Goal: Task Accomplishment & Management: Complete application form

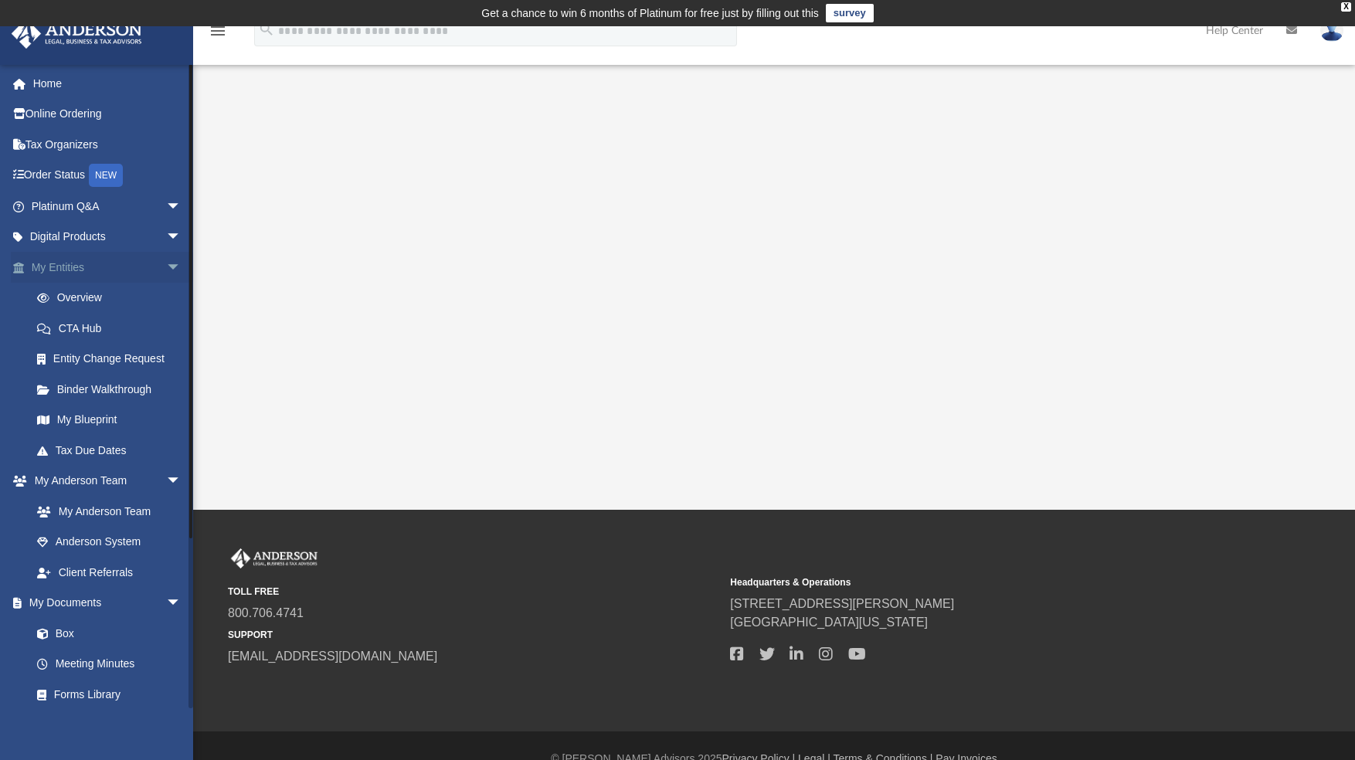
click at [80, 266] on link "My Entities arrow_drop_down" at bounding box center [108, 267] width 194 height 31
click at [74, 289] on link "Overview" at bounding box center [113, 298] width 183 height 31
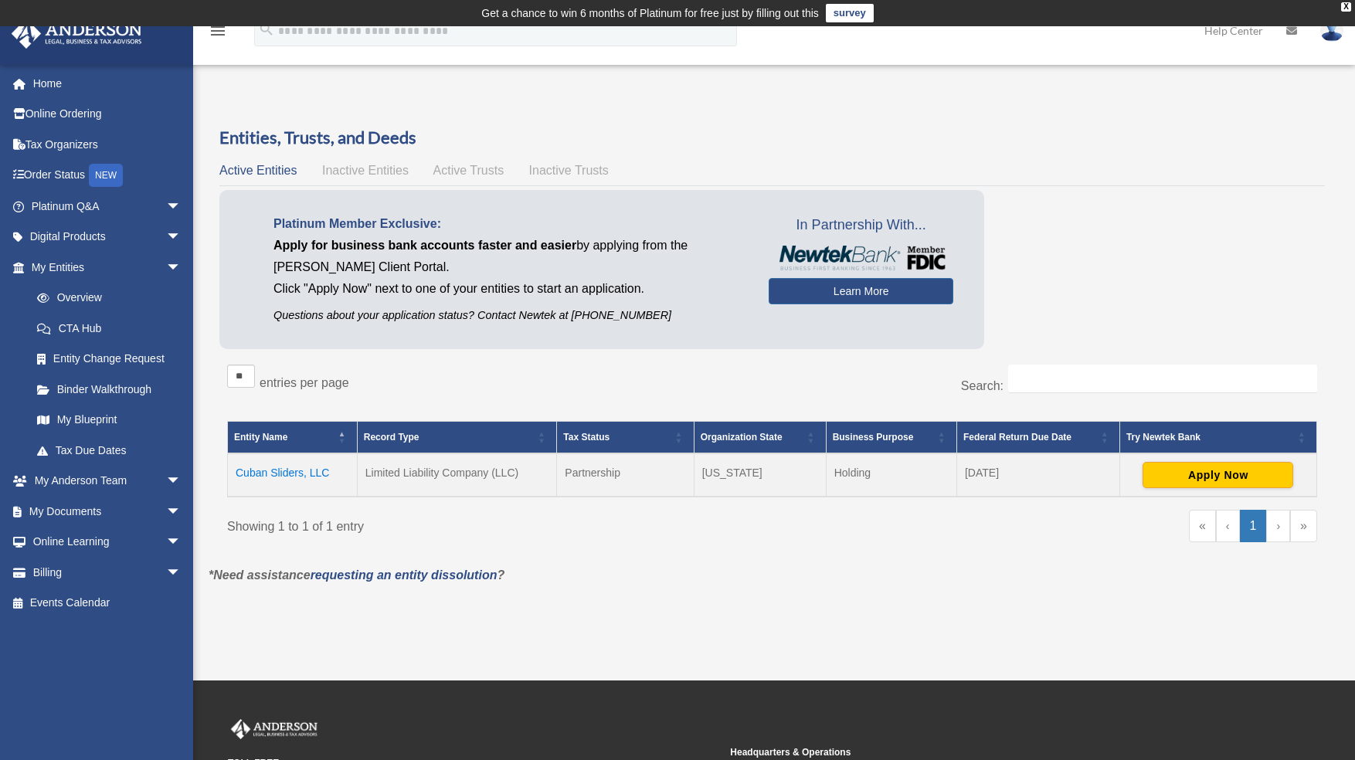
click at [301, 473] on td "Cuban Sliders, LLC" at bounding box center [293, 474] width 130 height 43
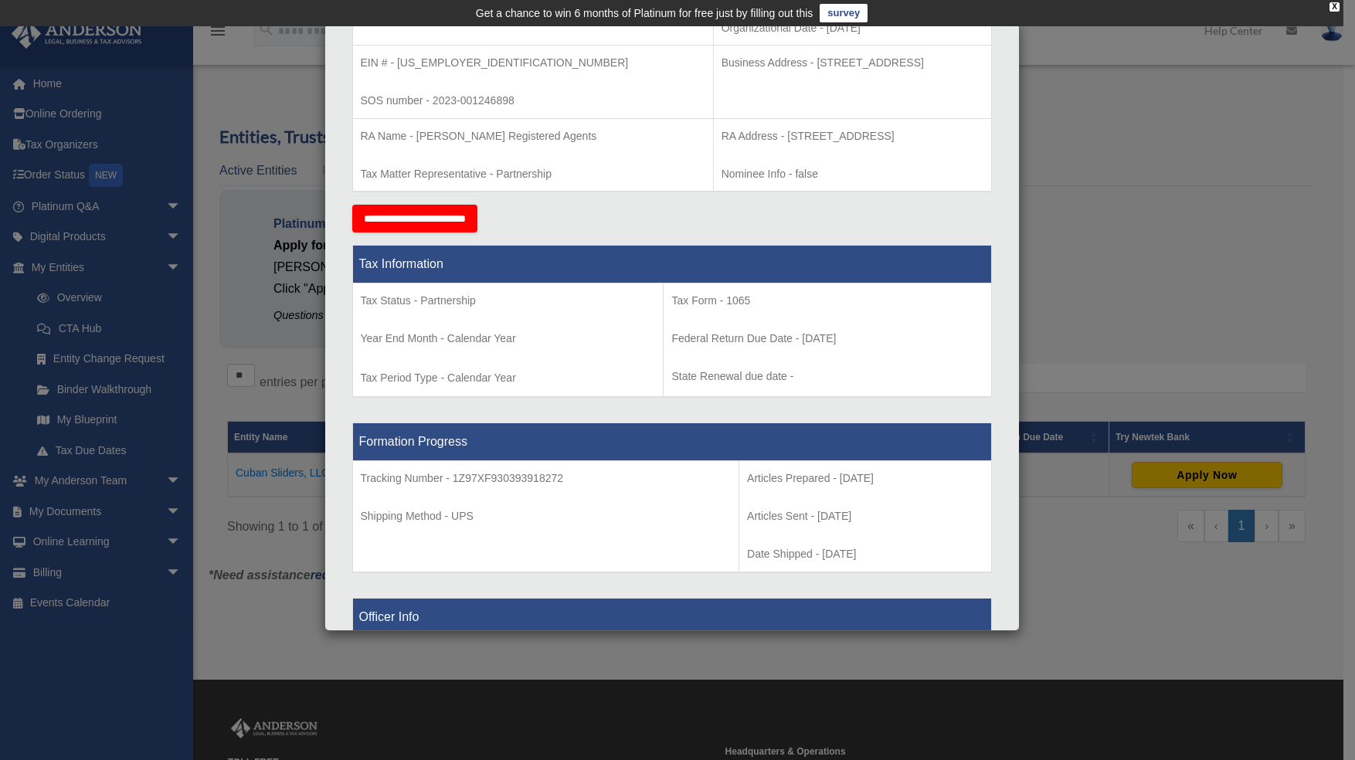
scroll to position [428, 0]
click at [409, 215] on input "**********" at bounding box center [414, 218] width 125 height 28
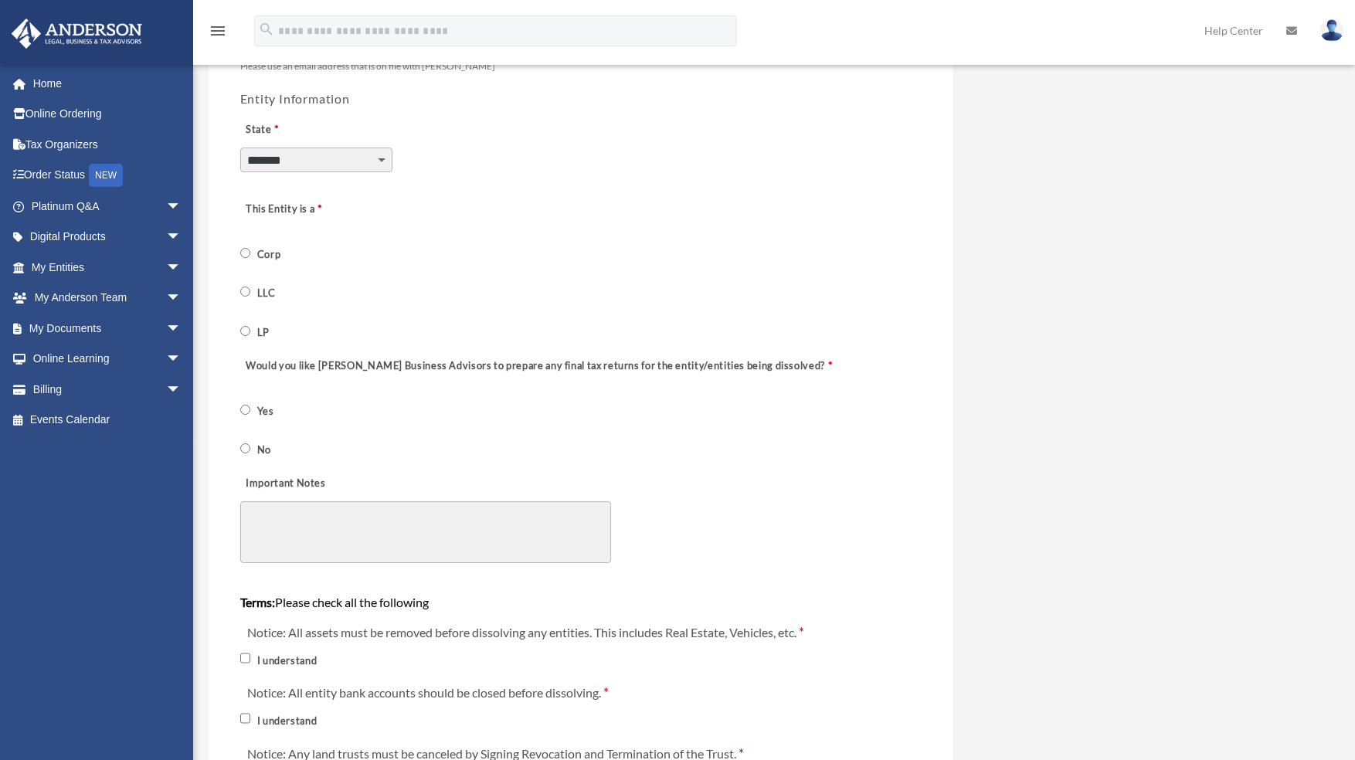
scroll to position [515, 0]
click at [247, 282] on span "LLC" at bounding box center [268, 290] width 56 height 26
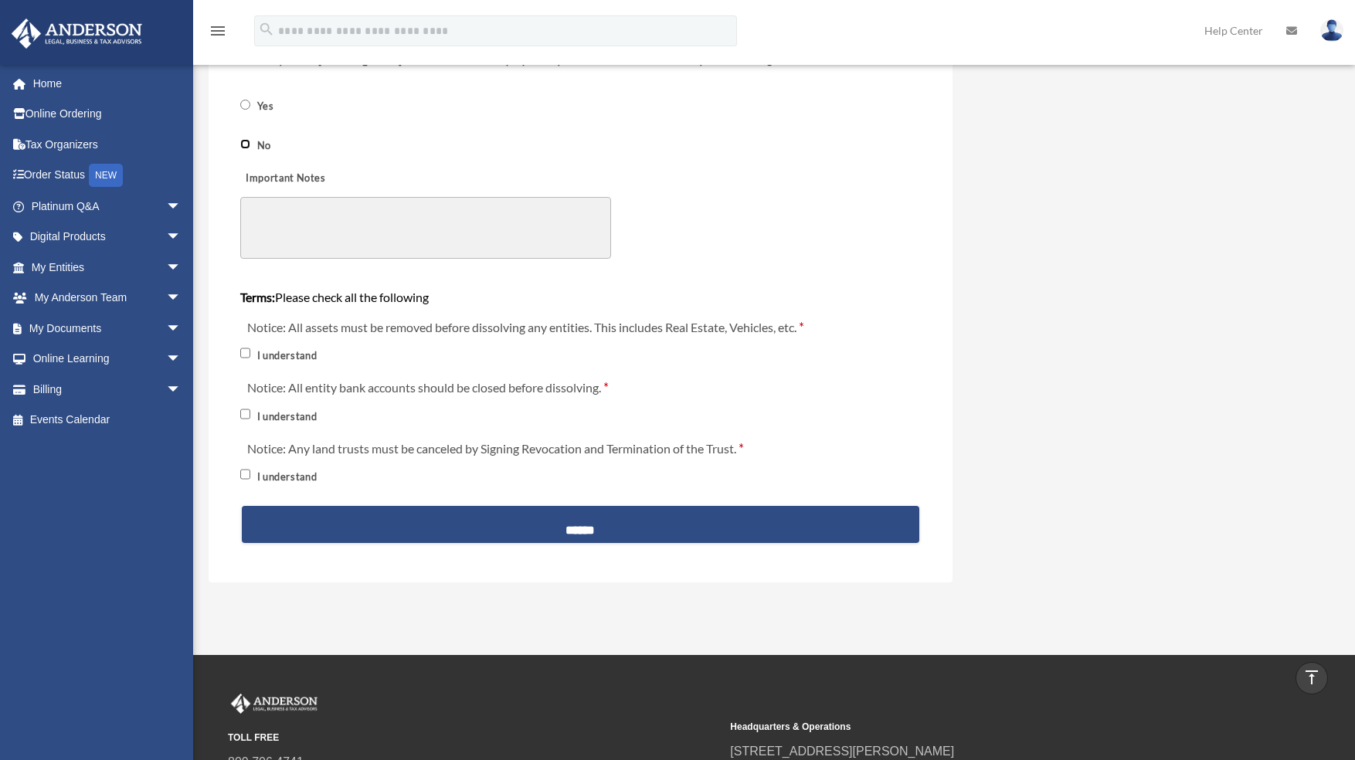
scroll to position [1619, 0]
